Goal: Use online tool/utility: Utilize a website feature to perform a specific function

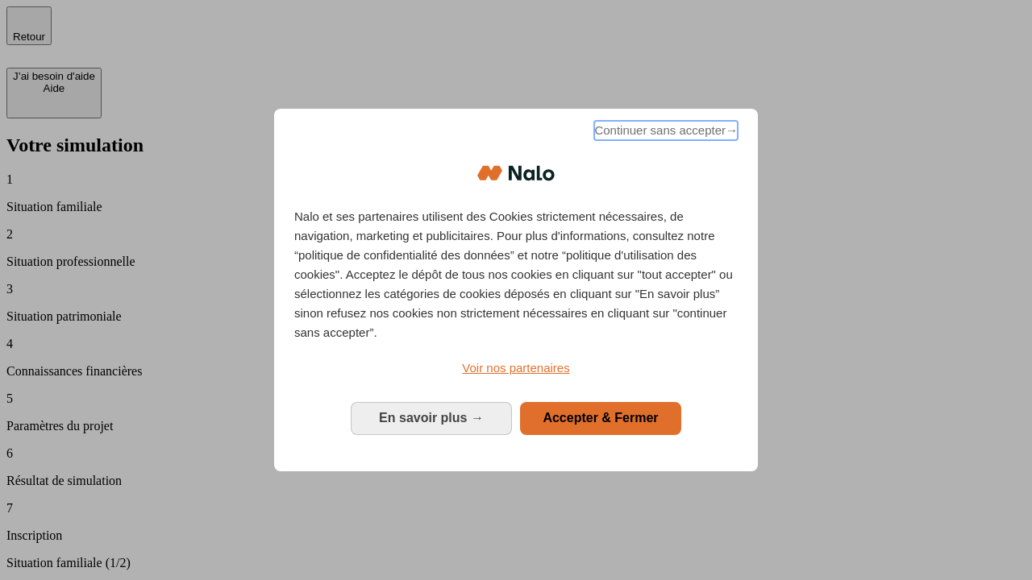
click at [664, 133] on span "Continuer sans accepter →" at bounding box center [665, 130] width 143 height 19
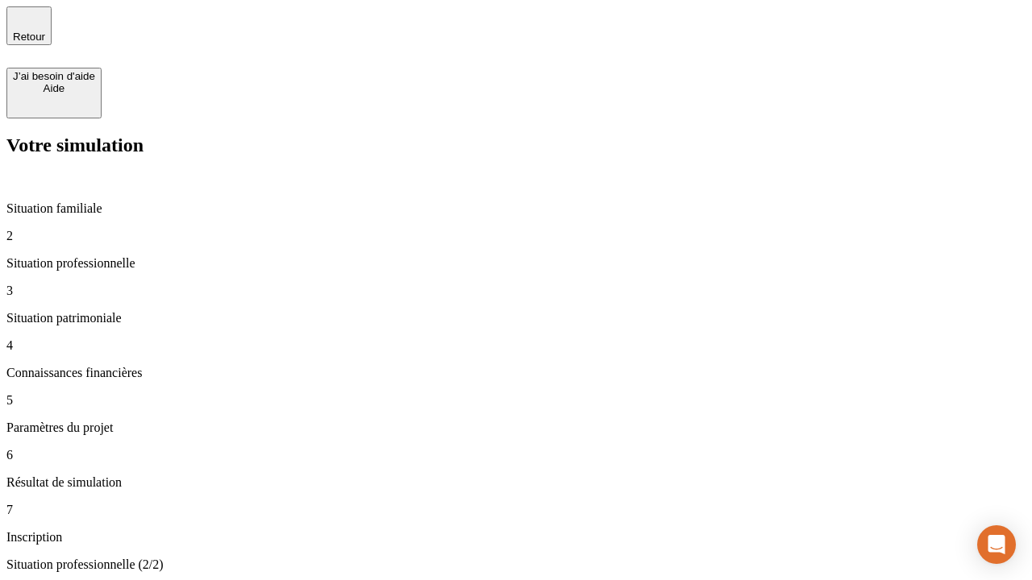
type input "30 000"
